Goal: Transaction & Acquisition: Subscribe to service/newsletter

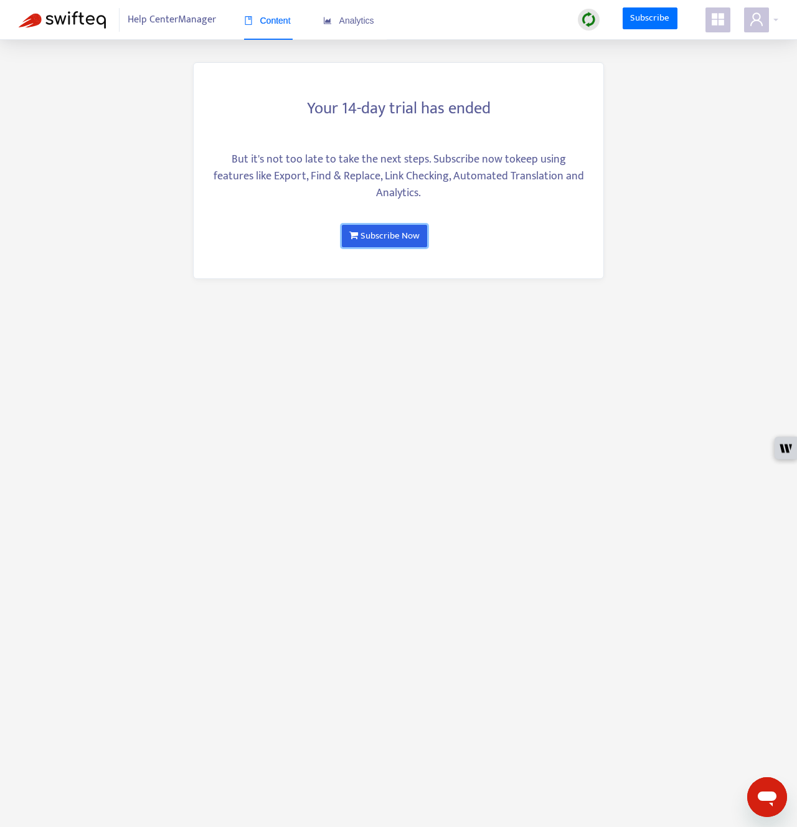
click at [390, 237] on link "Subscribe Now" at bounding box center [384, 236] width 85 height 22
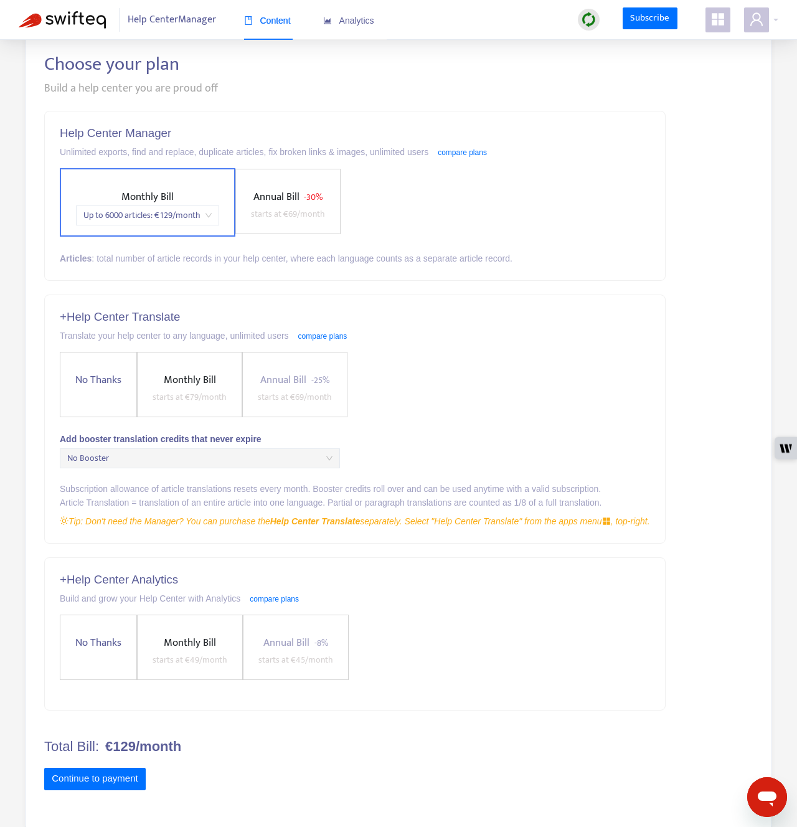
scroll to position [64, 0]
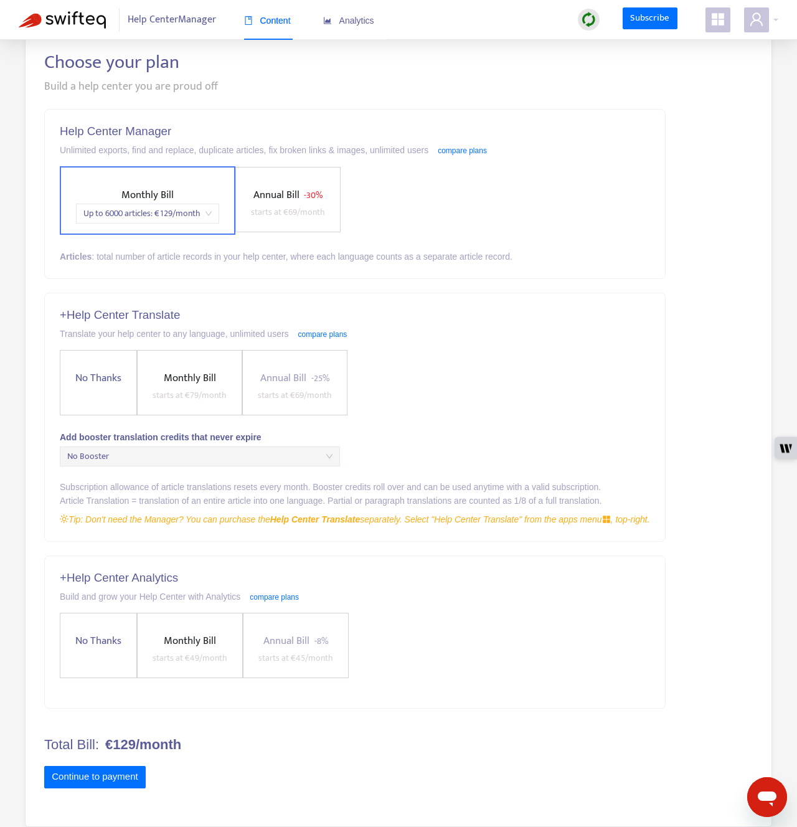
click at [309, 217] on span "starts at € 69 /month" at bounding box center [288, 212] width 74 height 14
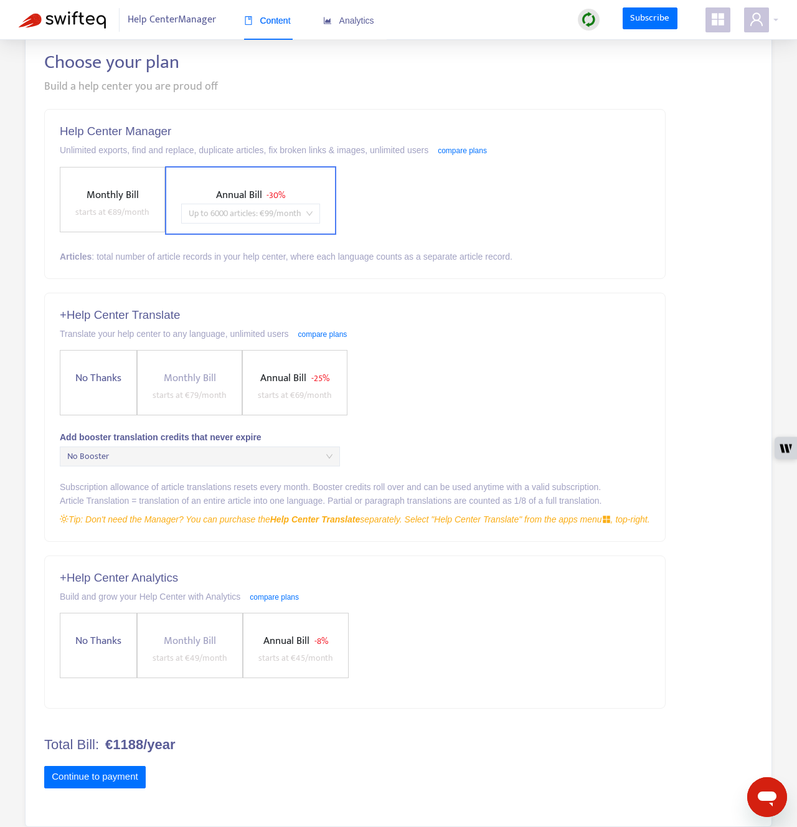
click at [309, 217] on span "Up to 6000 articles : € 99 /month" at bounding box center [251, 213] width 124 height 19
click at [374, 197] on div "Monthly Bill starts at € 89 /month Annual Bill - 30% Up to 6000 articles : € 99…" at bounding box center [355, 200] width 590 height 68
click at [276, 364] on label "Annual Bill - 25% starts at € 69 /month" at bounding box center [294, 382] width 105 height 65
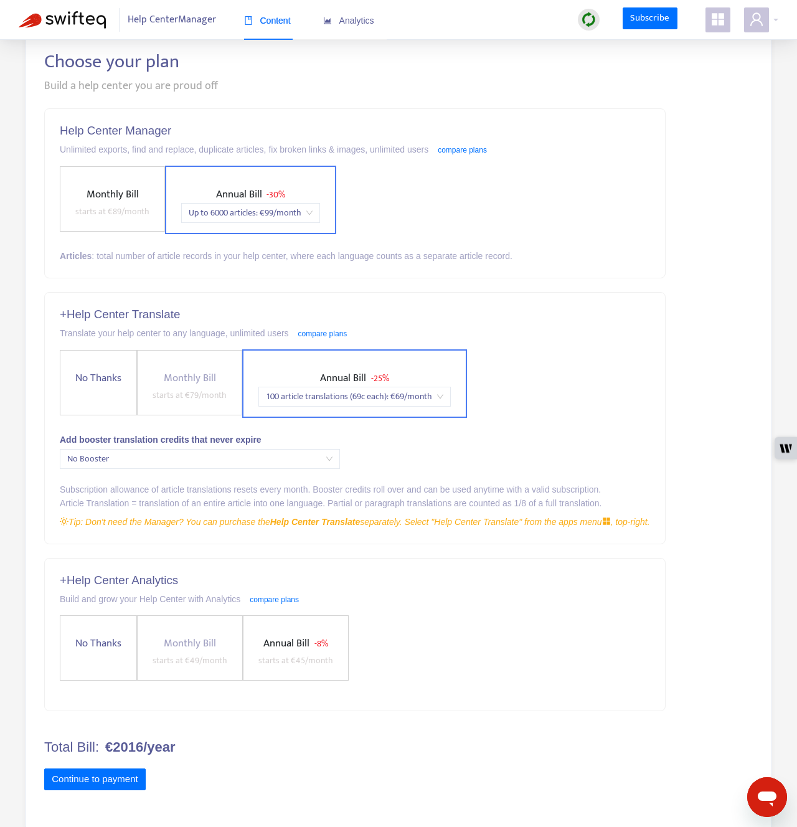
click at [336, 393] on span "100 article translations (69c each) : € 69 /month" at bounding box center [354, 396] width 177 height 19
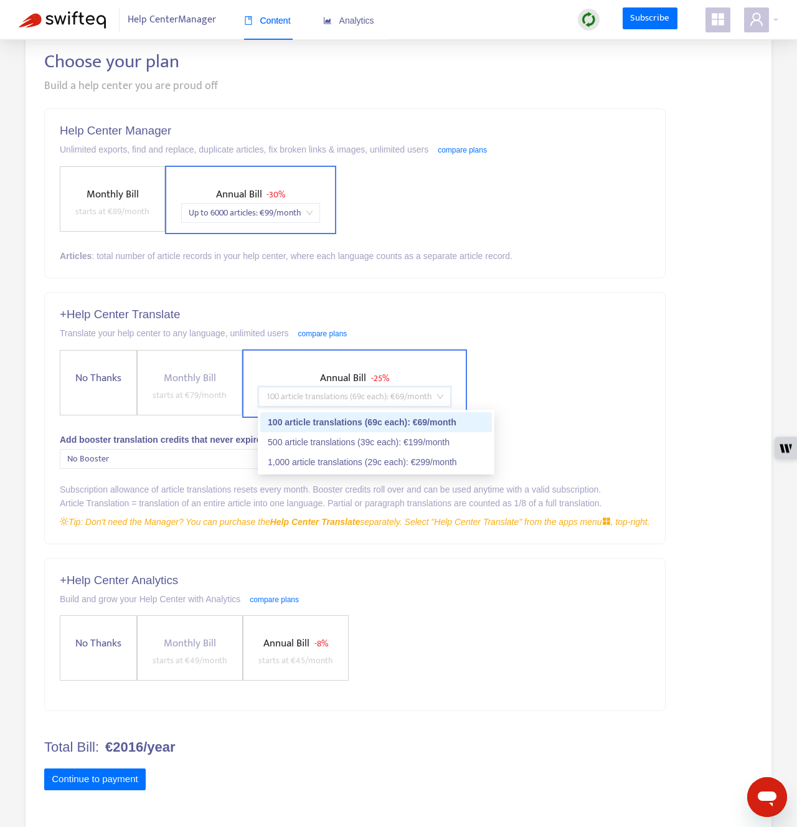
click at [336, 393] on span "100 article translations (69c each) : € 69 /month" at bounding box center [354, 396] width 177 height 19
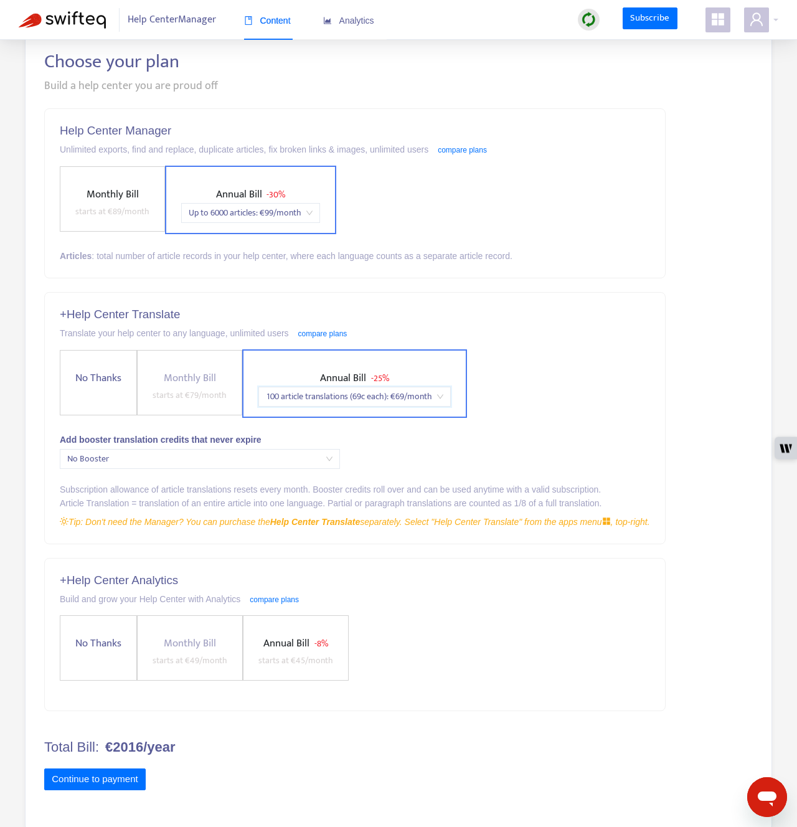
click at [207, 389] on span "starts at € 79 /month" at bounding box center [190, 395] width 74 height 14
click at [197, 387] on span "Monthly Bill starts at € 79 /month" at bounding box center [190, 386] width 84 height 33
click at [373, 396] on span "100 article translations (69c each) : € 69 /month" at bounding box center [354, 396] width 177 height 19
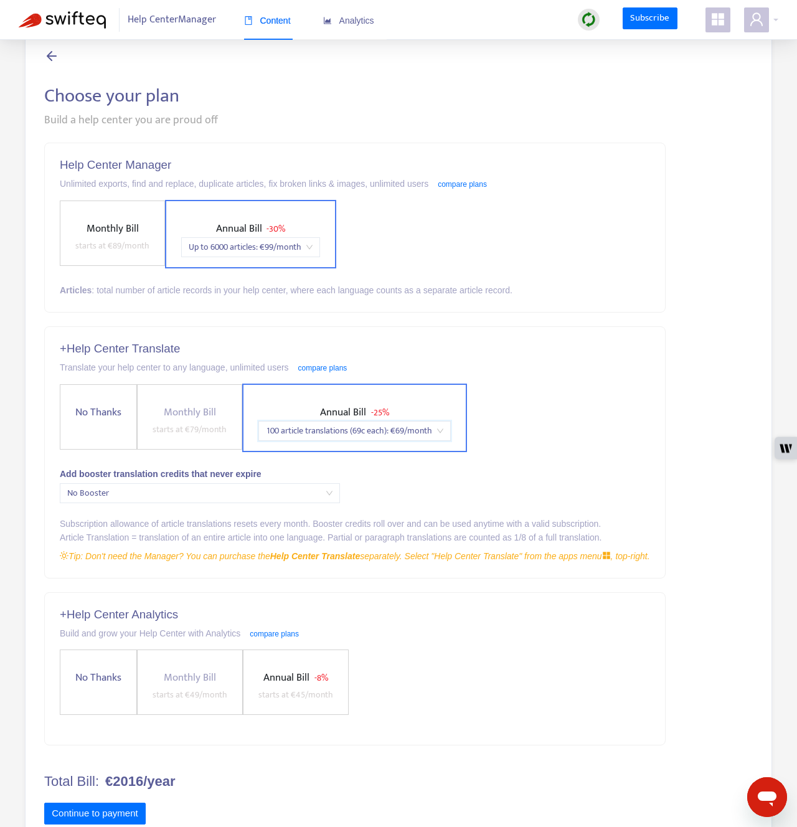
scroll to position [0, 0]
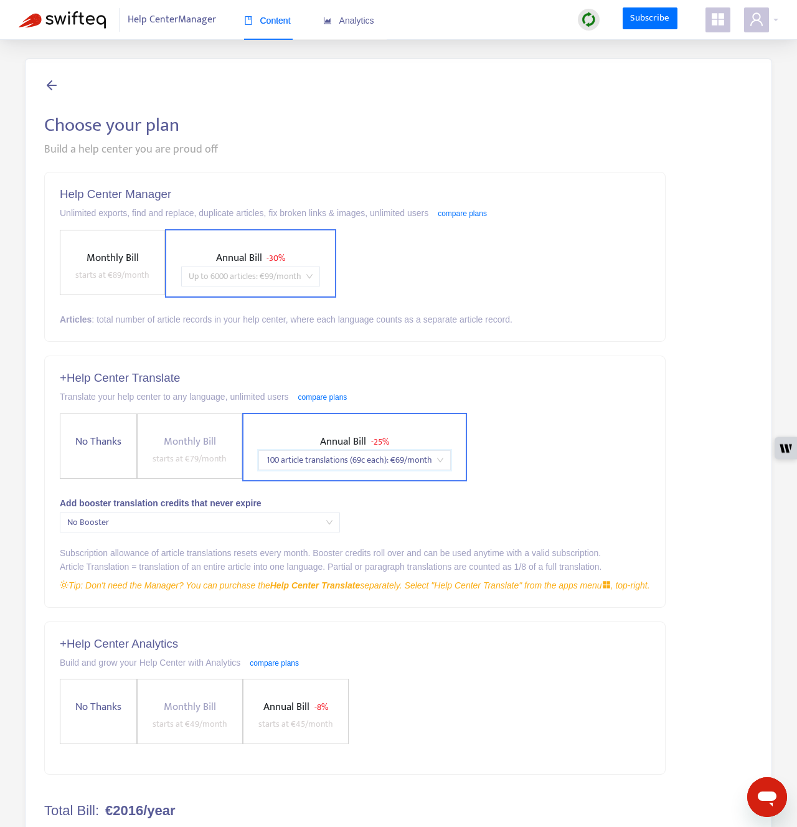
click at [310, 267] on span "Up to 6000 articles : € 99 /month" at bounding box center [251, 276] width 124 height 19
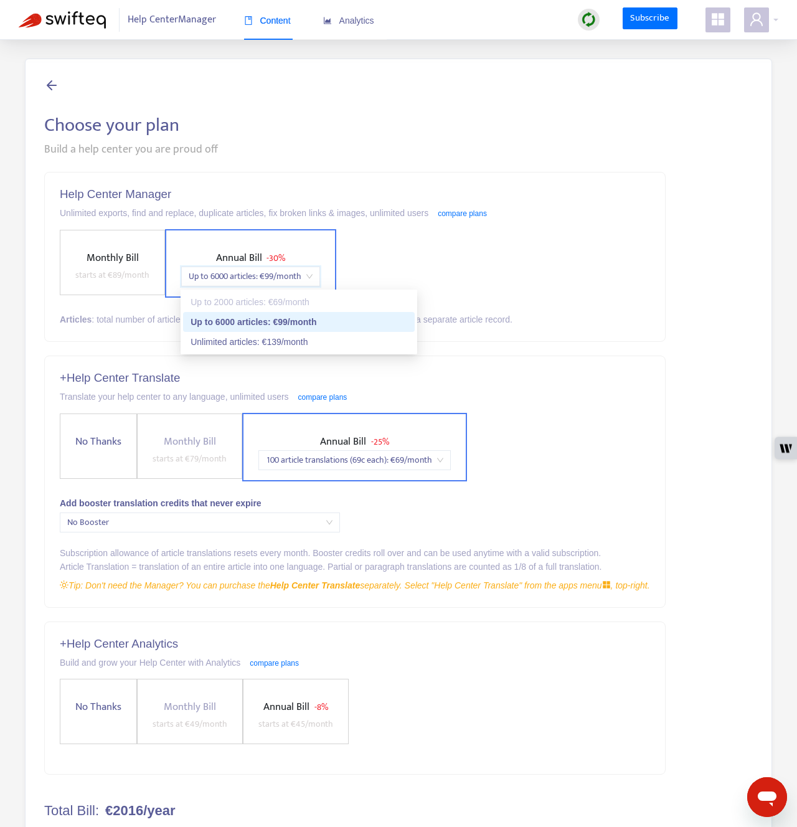
click at [404, 244] on div "Monthly Bill starts at € 89 /month Annual Bill - 30% price_1QmvqPEnBfbTVKDS5d6R…" at bounding box center [355, 263] width 590 height 68
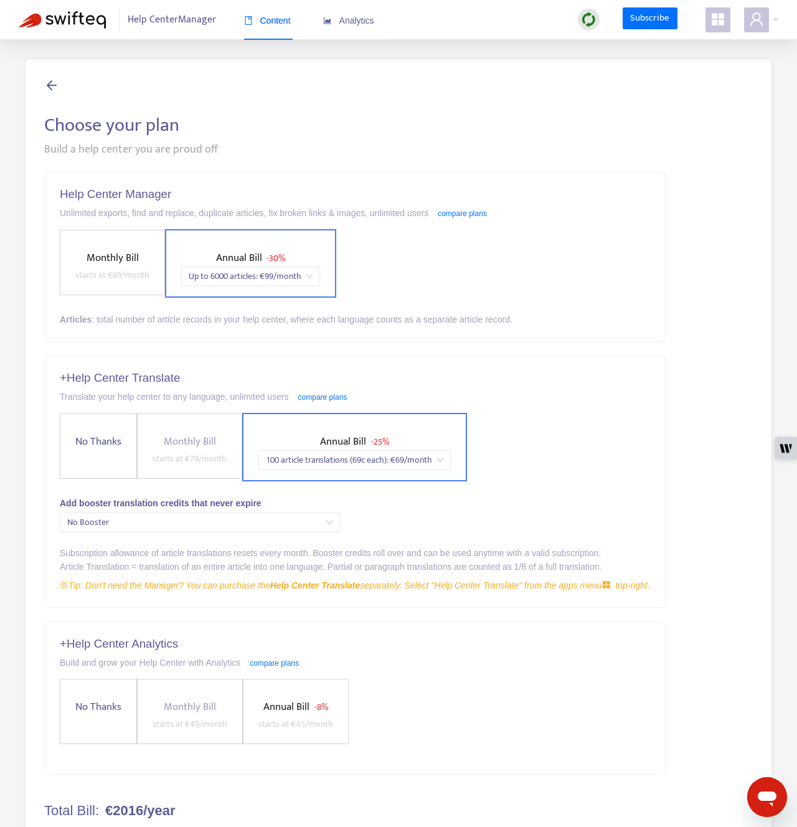
click at [133, 252] on span "Monthly Bill" at bounding box center [113, 257] width 52 height 17
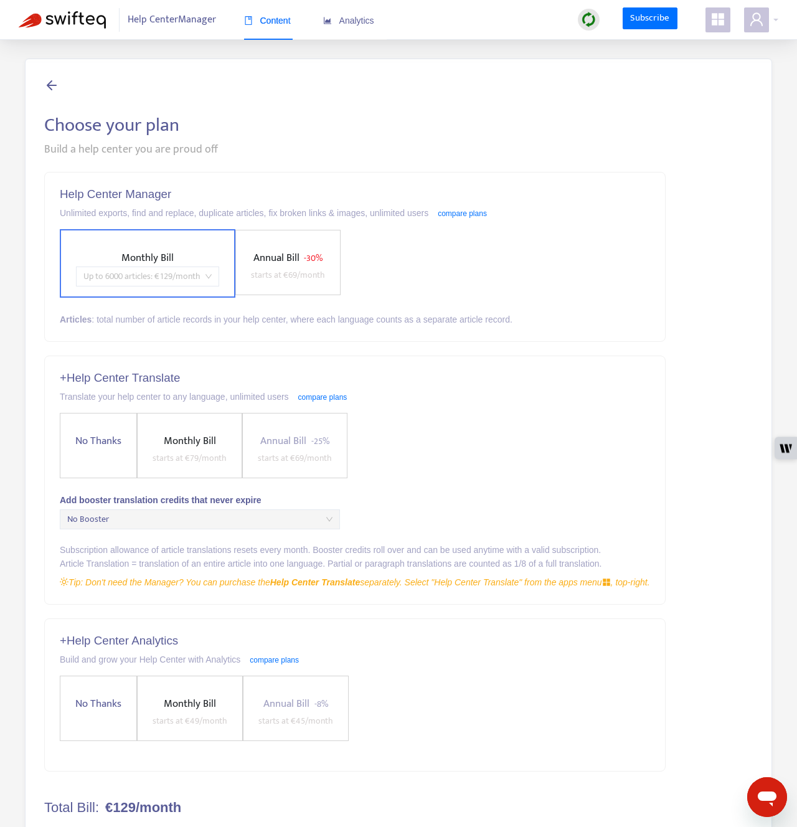
click at [153, 273] on span "Up to 6000 articles : € 129 /month" at bounding box center [147, 276] width 128 height 19
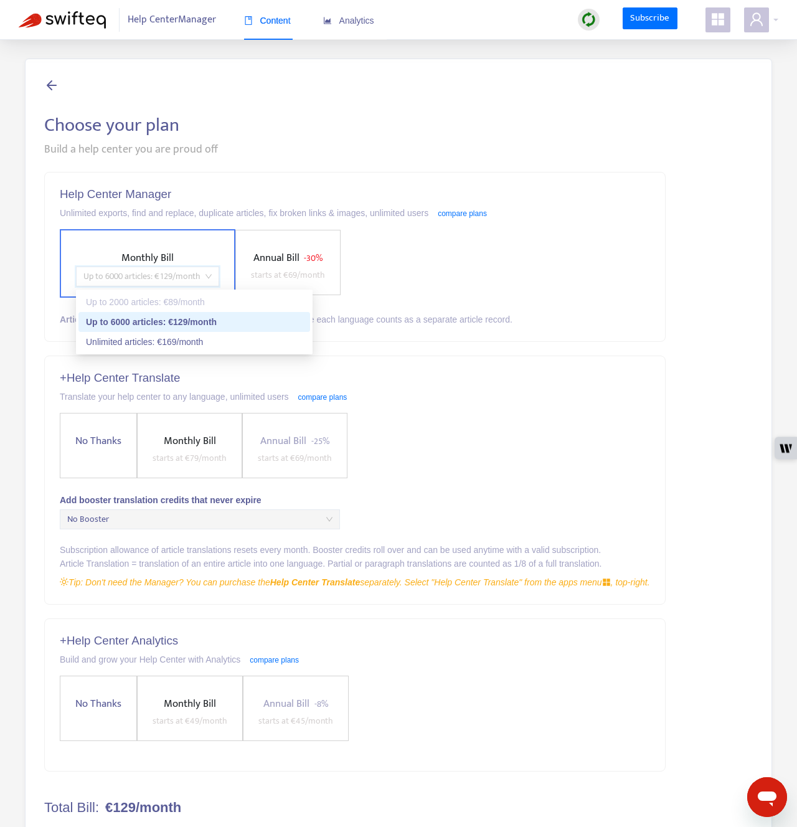
click at [420, 260] on div "Monthly Bill Up to 6000 articles : € 129 /month Annual Bill - 30% starts at € 6…" at bounding box center [355, 263] width 590 height 68
